Goal: Task Accomplishment & Management: Manage account settings

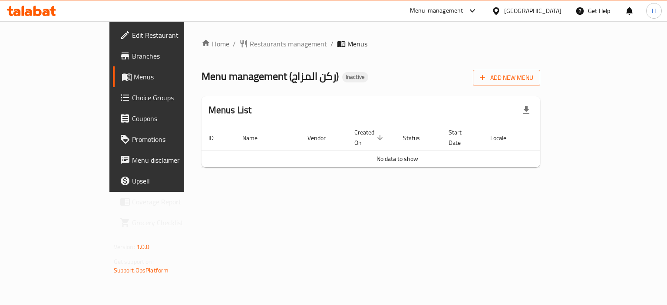
click at [390, 78] on div "Menu management ( ركن المزاج ) Inactive Add New Menu" at bounding box center [370, 76] width 339 height 20
click at [485, 78] on icon "button" at bounding box center [482, 78] width 5 height 5
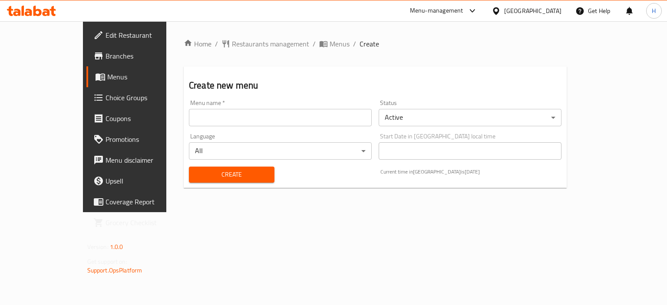
click at [280, 119] on input "text" at bounding box center [280, 117] width 183 height 17
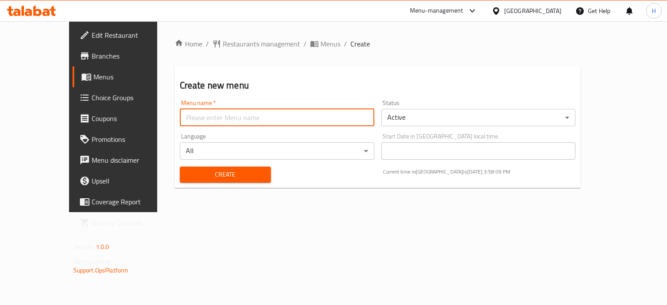
type input "Menu"
click at [198, 175] on span "Create" at bounding box center [225, 174] width 77 height 11
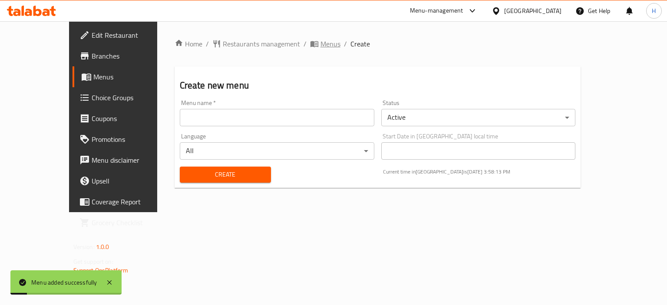
click at [320, 40] on span "Menus" at bounding box center [330, 44] width 20 height 10
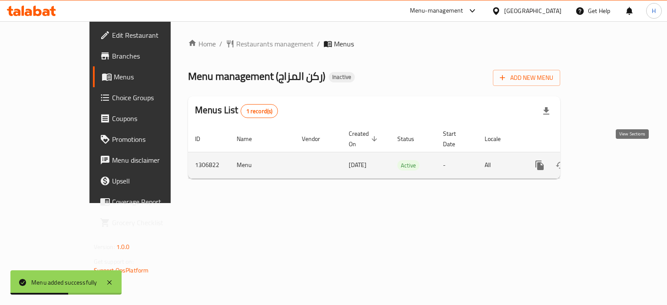
click at [606, 162] on icon "enhanced table" at bounding box center [602, 166] width 8 height 8
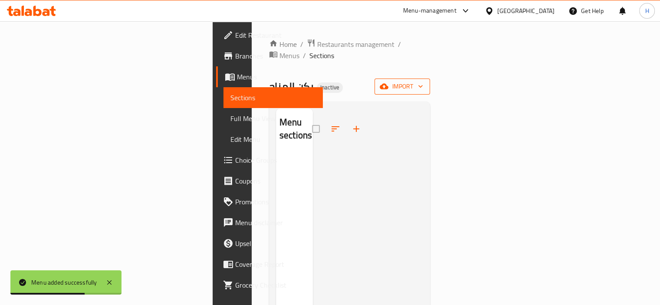
click at [430, 79] on button "import" at bounding box center [403, 87] width 56 height 16
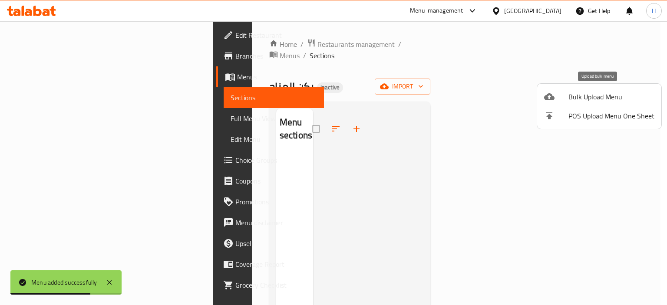
click at [556, 96] on div at bounding box center [556, 97] width 24 height 10
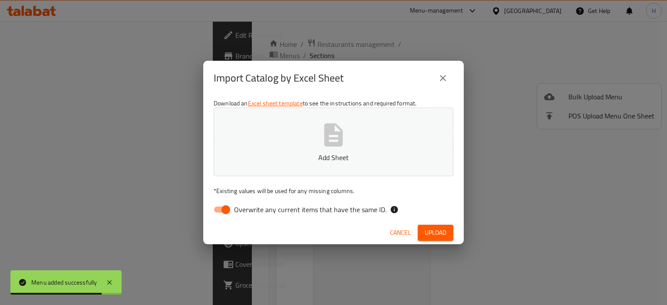
click at [279, 207] on span "Overwrite any current items that have the same ID." at bounding box center [310, 209] width 152 height 10
click at [251, 207] on input "Overwrite any current items that have the same ID." at bounding box center [225, 209] width 49 height 16
checkbox input "false"
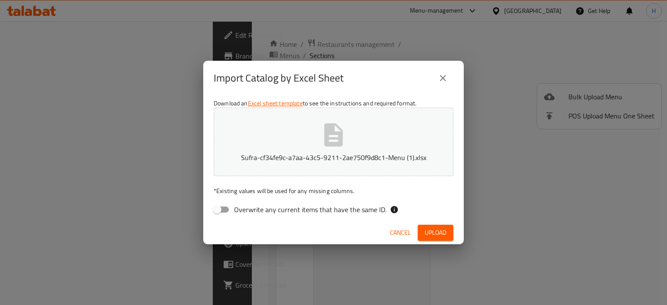
click at [436, 235] on span "Upload" at bounding box center [436, 233] width 22 height 11
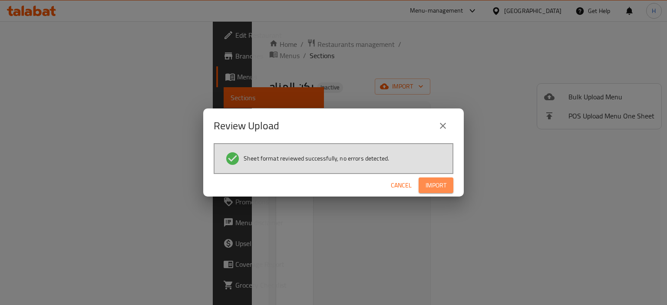
click at [430, 178] on button "Import" at bounding box center [436, 186] width 35 height 16
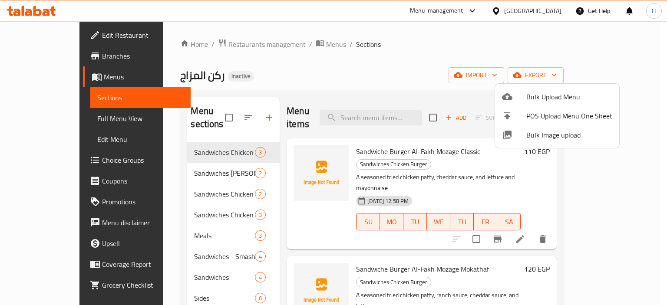
click at [62, 117] on div at bounding box center [333, 152] width 667 height 305
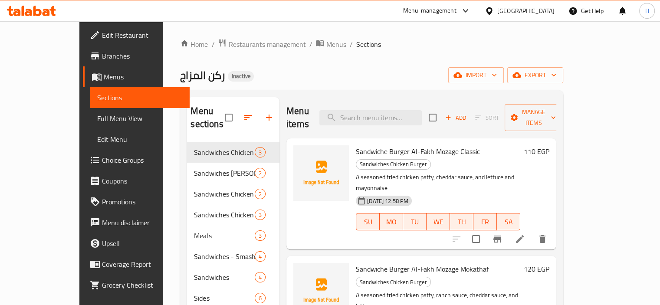
click at [97, 114] on span "Full Menu View" at bounding box center [140, 118] width 86 height 10
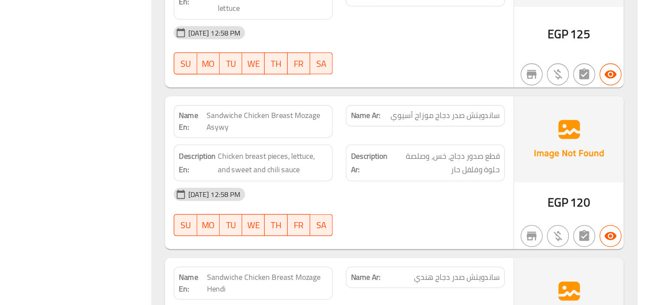
scroll to position [1275, 0]
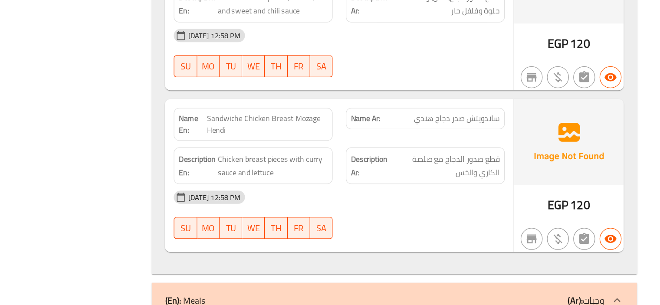
copy span "Sandwiche Chicken Breast Mozage Hendi"
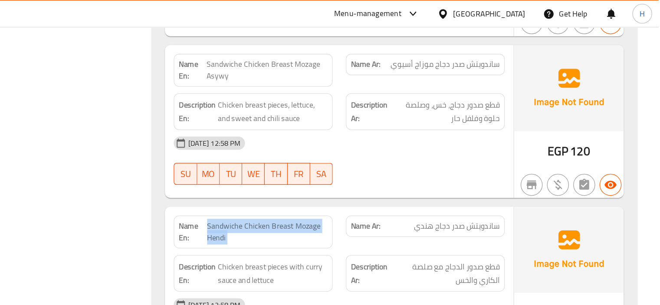
scroll to position [1375, 0]
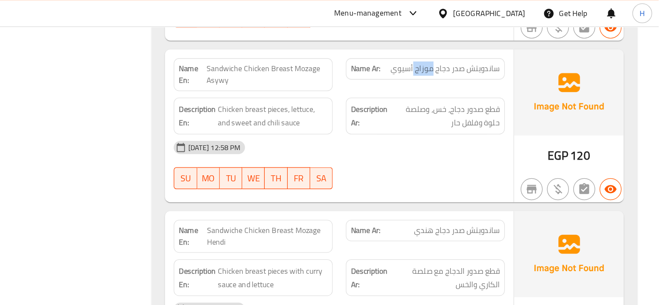
copy span "موزاج"
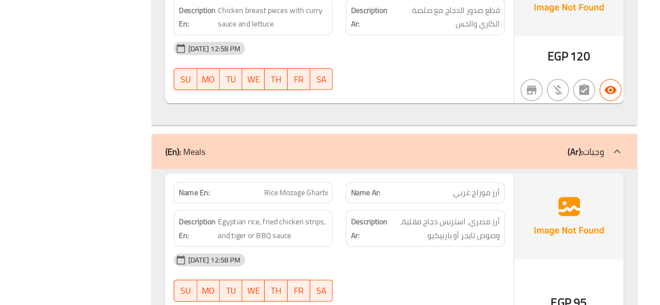
scroll to position [1575, 0]
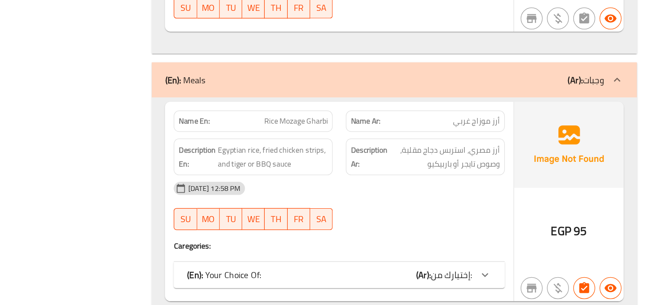
copy span "Rice Mozage Gharbi"
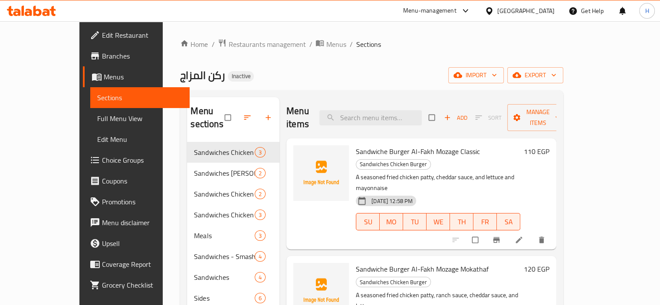
click at [102, 56] on span "Branches" at bounding box center [142, 56] width 81 height 10
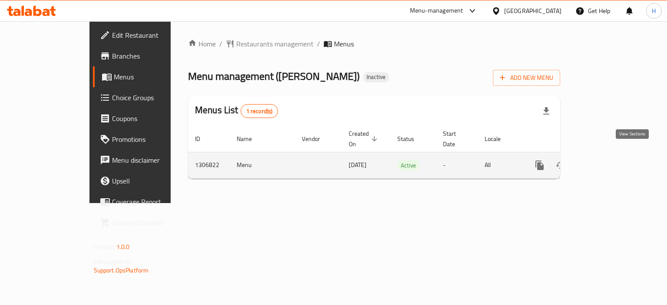
click at [613, 155] on link "enhanced table" at bounding box center [602, 165] width 21 height 21
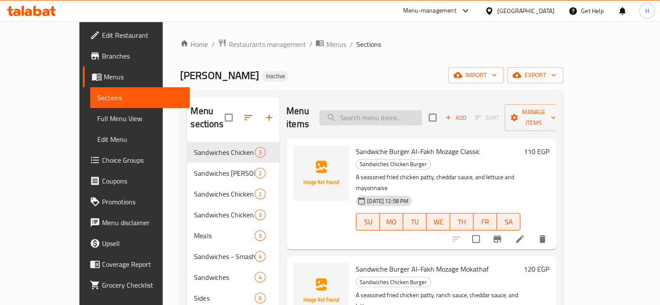
click at [384, 110] on input "search" at bounding box center [371, 117] width 102 height 15
paste input "Sandwiche Chicken Breast Mozage Hendi"
type input "Sandwiche Chicken Breast Mozage Hendi"
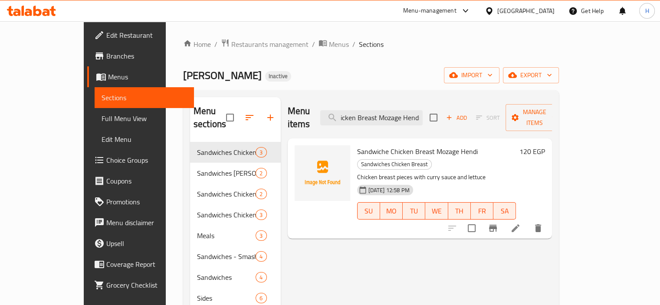
click at [521, 223] on icon at bounding box center [516, 228] width 10 height 10
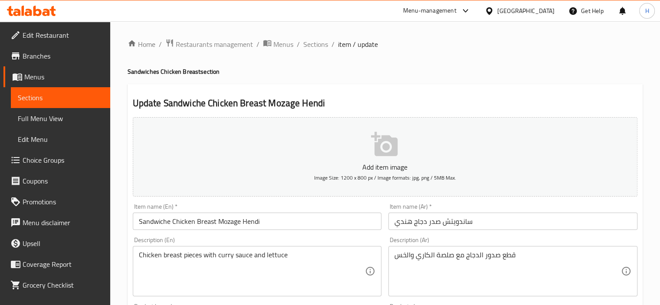
click at [413, 221] on input "ساندويتش صدر دجاج هندي" at bounding box center [513, 221] width 249 height 17
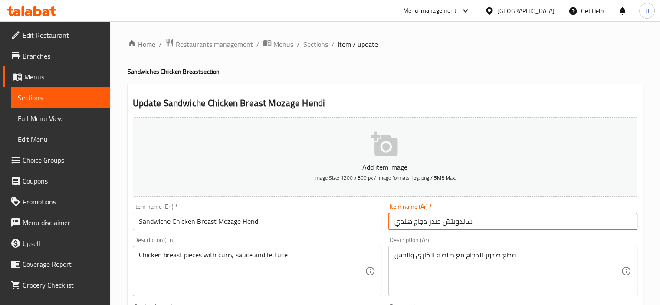
paste input "موزاج"
click at [431, 222] on input "ساندويتش صدر دجاجموزاج هندي" at bounding box center [513, 221] width 249 height 17
type input "ساندويتش صدر دجاج موزاج هندي"
click at [353, 220] on input "Sandwiche Chicken Breast Mozage Hendi" at bounding box center [257, 221] width 249 height 17
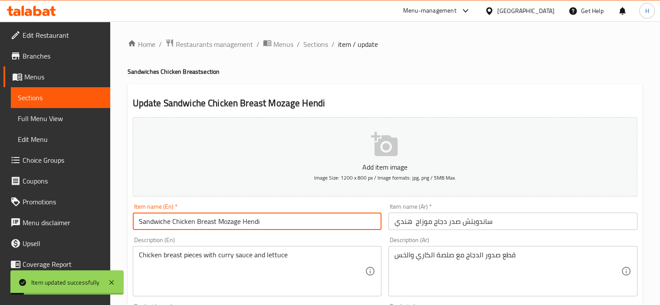
click at [319, 46] on span "Sections" at bounding box center [315, 44] width 25 height 10
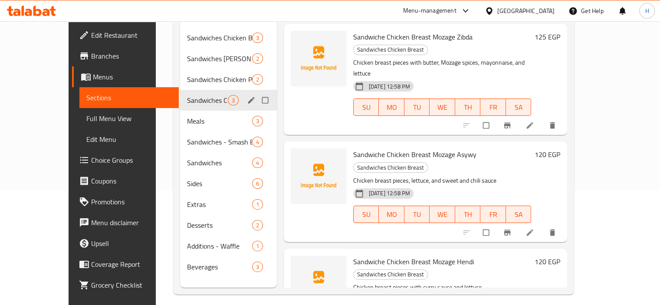
scroll to position [122, 0]
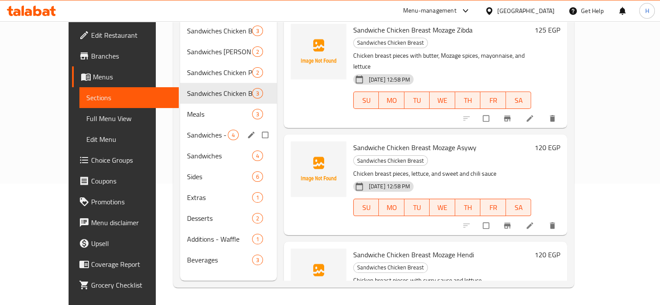
click at [180, 131] on div "Sandwiches - Smash Beef Burger 4" at bounding box center [228, 135] width 97 height 21
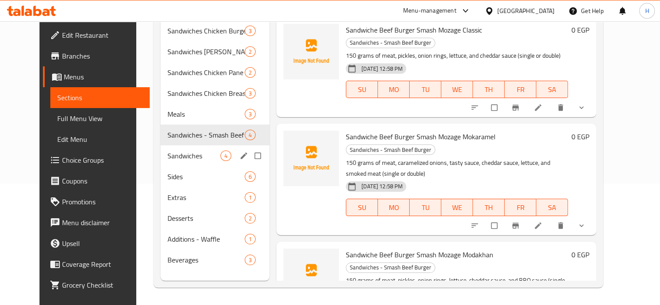
click at [168, 151] on span "Sandwiches" at bounding box center [194, 156] width 53 height 10
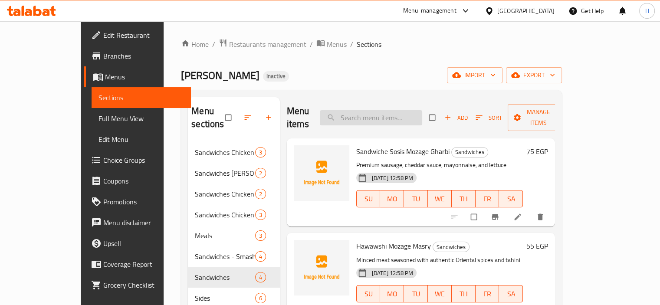
click at [396, 115] on input "search" at bounding box center [371, 117] width 102 height 15
paste input "Sandwiche Sosis Mozage Gharbi"
type input "Sandwiche Sosis Mozage Gharbi"
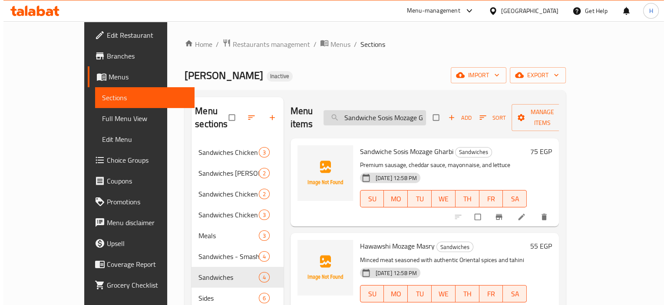
scroll to position [0, 16]
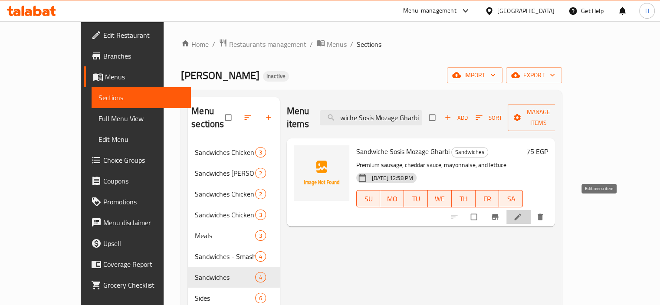
click at [522, 213] on icon at bounding box center [518, 217] width 9 height 9
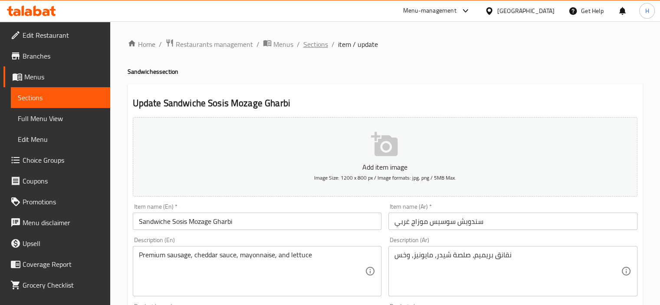
click at [311, 43] on span "Sections" at bounding box center [315, 44] width 25 height 10
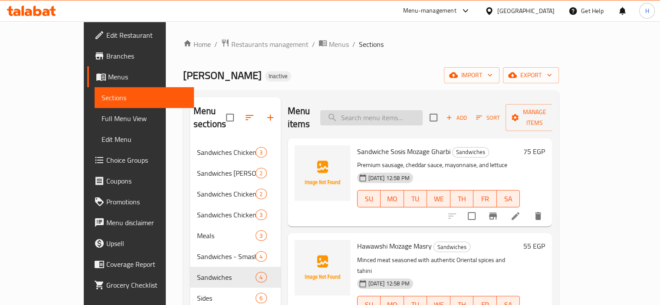
click at [402, 114] on input "search" at bounding box center [371, 117] width 102 height 15
paste input "Sandwiche Sosis Mozage Gharbi"
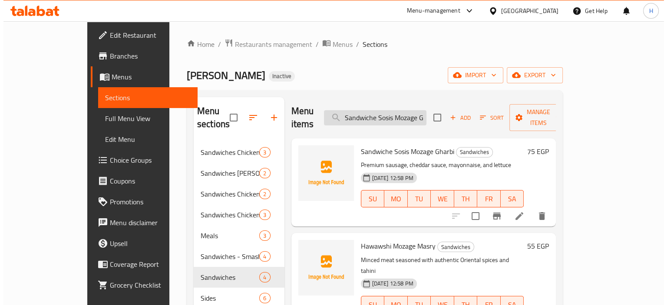
scroll to position [0, 16]
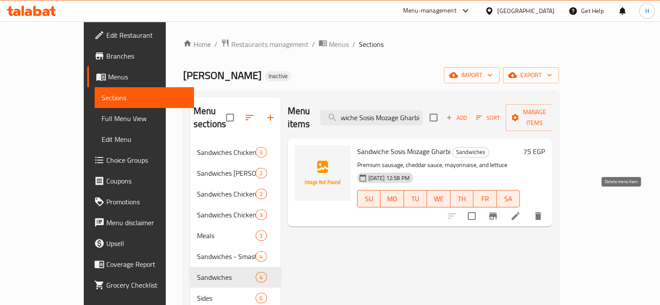
type input "Sandwiche Sosis Mozage Gharbi"
click at [544, 211] on icon "delete" at bounding box center [538, 216] width 10 height 10
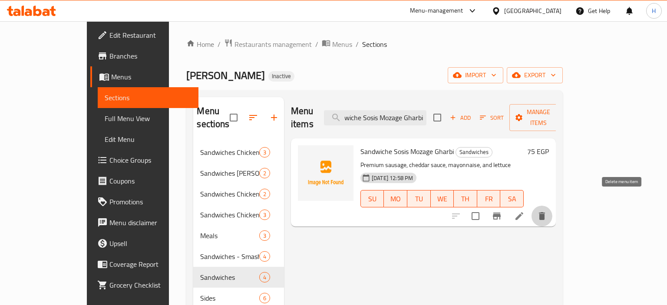
scroll to position [0, 0]
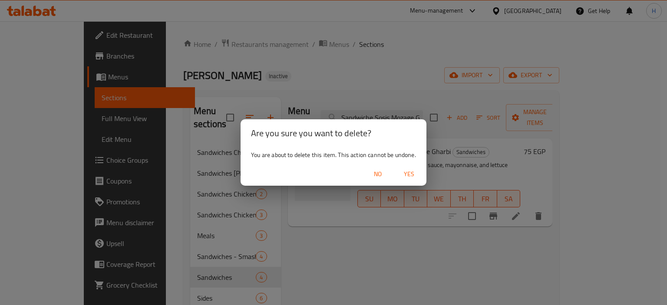
click at [415, 175] on span "Yes" at bounding box center [409, 174] width 21 height 11
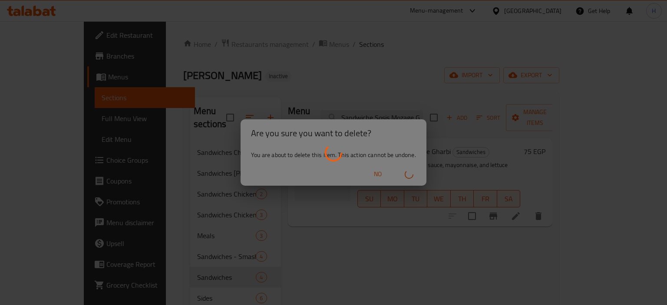
click at [392, 223] on div at bounding box center [333, 152] width 667 height 305
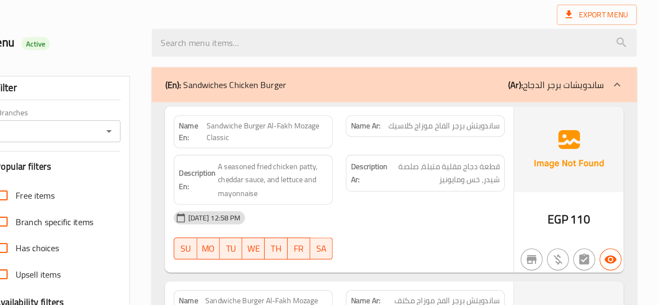
scroll to position [1546, 0]
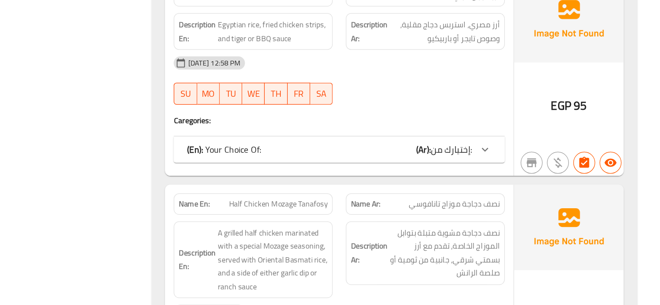
scroll to position [1734, 0]
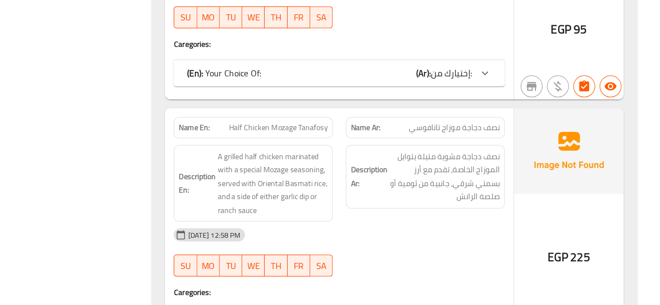
click at [390, 116] on div "(En): Your Choice Of: (Ar): إختيارك من:" at bounding box center [400, 121] width 226 height 10
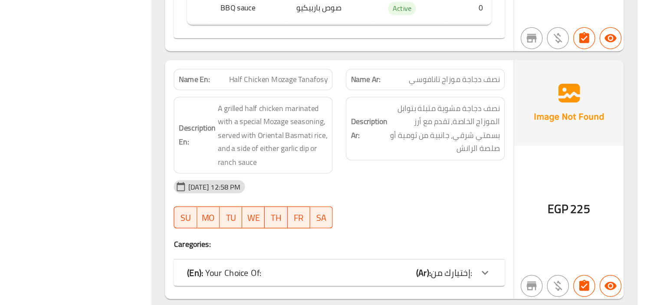
scroll to position [1889, 0]
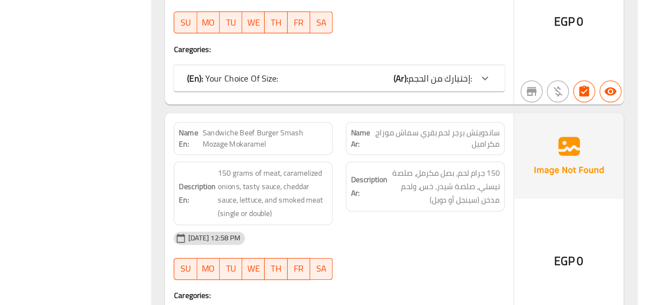
scroll to position [2502, 0]
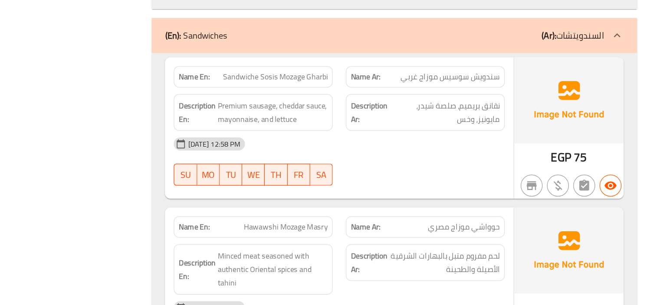
scroll to position [3238, 0]
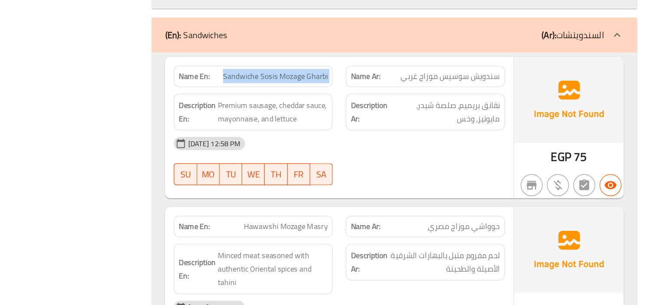
copy span "Sandwiche Sosis Mozage Gharbi"
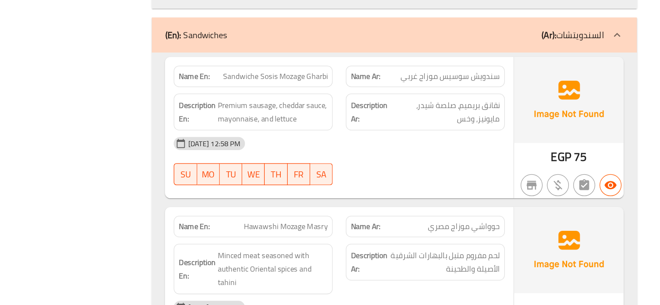
copy span "Sandwiche Sosis Mozage Gharbi"
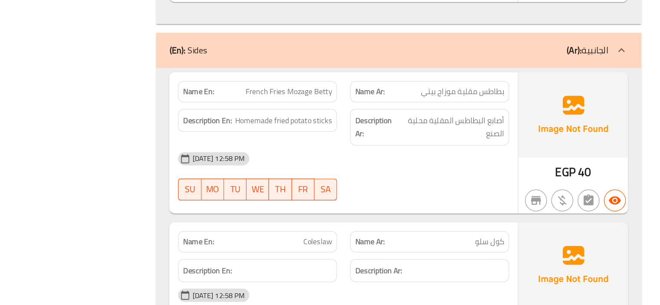
scroll to position [3864, 0]
copy span "French Fries Mozage Betty"
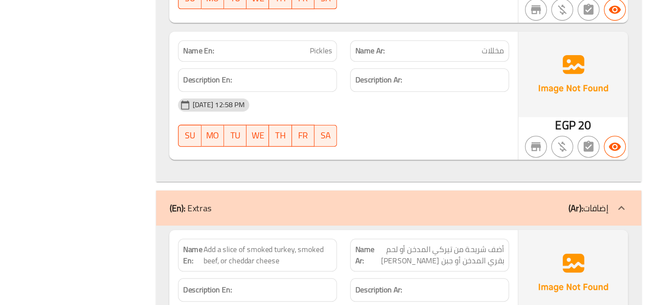
scroll to position [4578, 0]
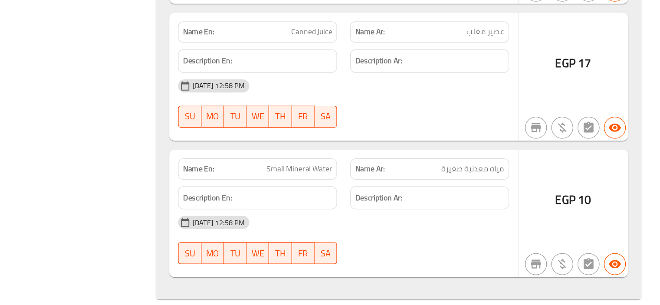
scroll to position [5522, 0]
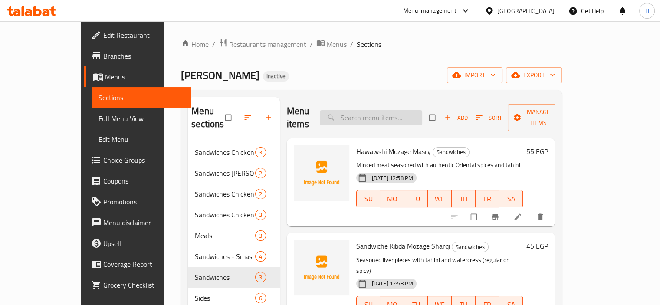
click at [380, 110] on input "search" at bounding box center [371, 117] width 102 height 15
paste input "French Fries Mozage Betty"
type input "French Fries Mozage Betty"
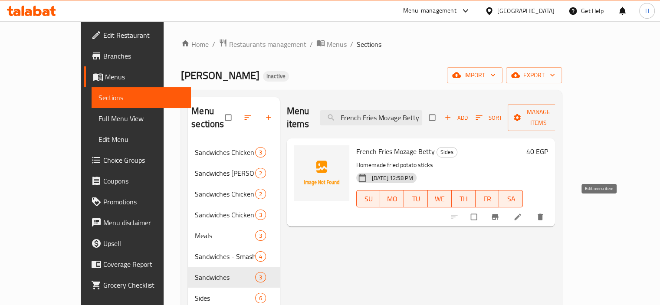
click at [521, 214] on icon at bounding box center [518, 217] width 7 height 7
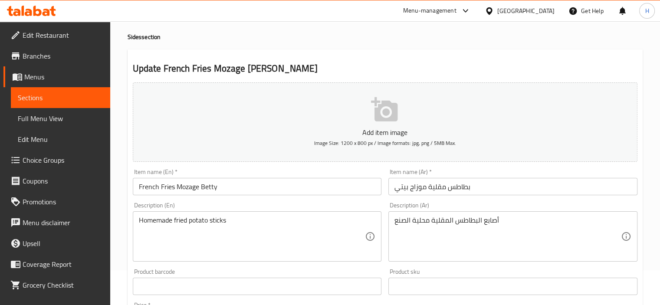
scroll to position [38, 0]
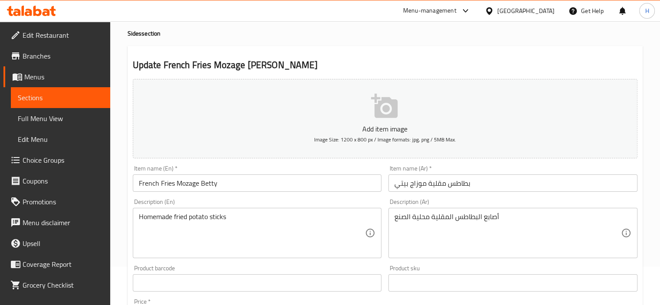
click at [215, 217] on textarea "Homemade fried potato sticks" at bounding box center [252, 233] width 227 height 41
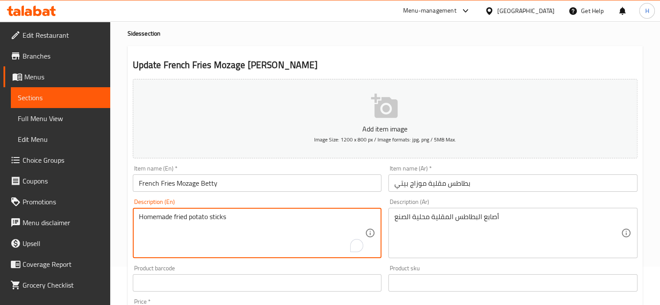
click at [215, 217] on textarea "Homemade fried potato sticks" at bounding box center [252, 233] width 227 height 41
click at [234, 219] on textarea "Homemade fried potato sticks" at bounding box center [252, 233] width 227 height 41
click at [217, 219] on textarea "Homemade fried potato sticks" at bounding box center [252, 233] width 227 height 41
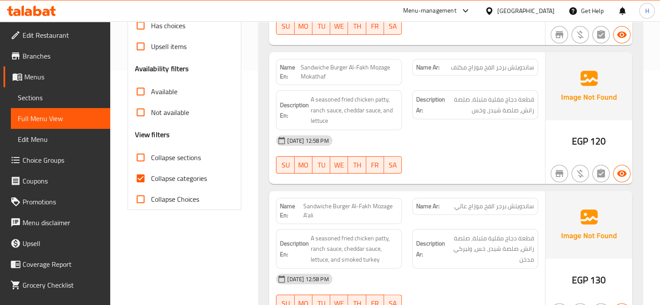
scroll to position [245, 0]
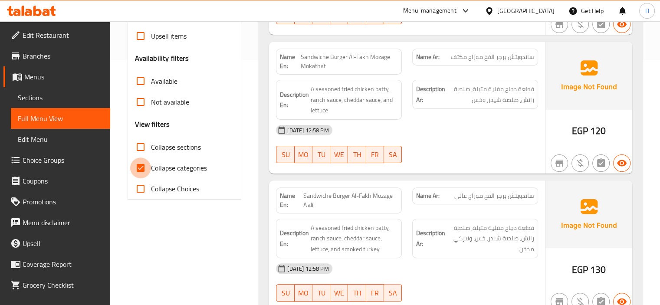
click at [138, 168] on input "Collapse categories" at bounding box center [140, 168] width 21 height 21
checkbox input "false"
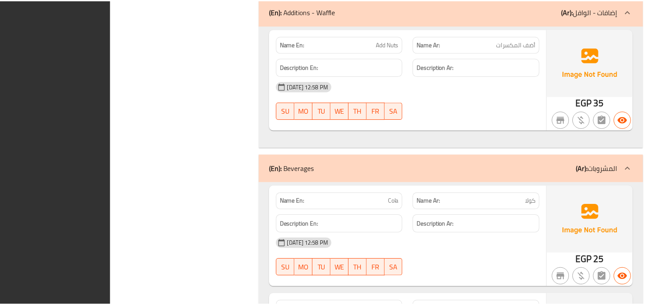
scroll to position [5872, 0]
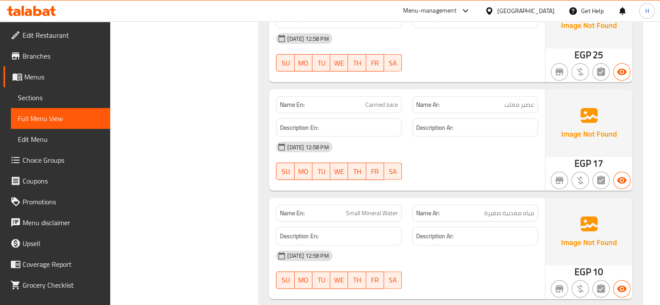
click at [42, 10] on icon at bounding box center [31, 11] width 49 height 10
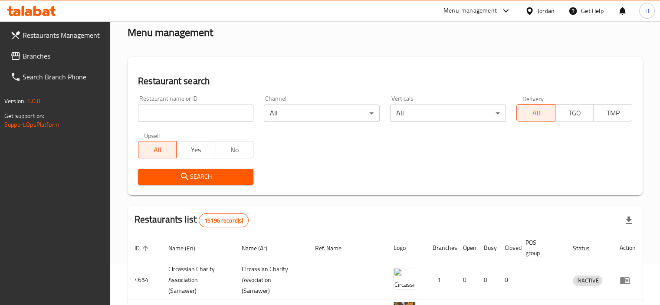
scroll to position [41, 0]
click at [40, 56] on span "Branches" at bounding box center [63, 56] width 81 height 10
